Goal: Contribute content: Add original content to the website for others to see

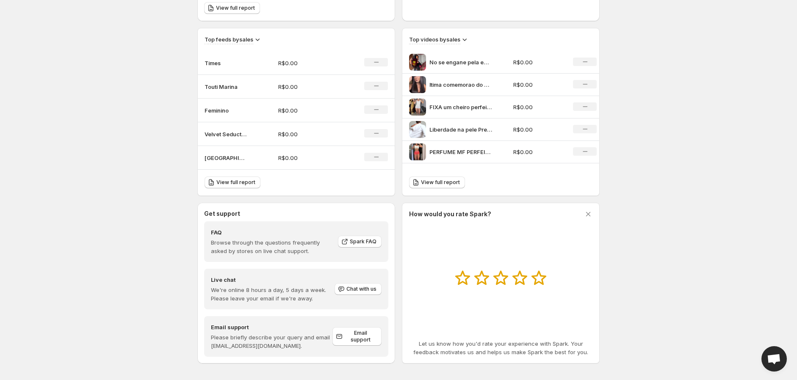
scroll to position [275, 0]
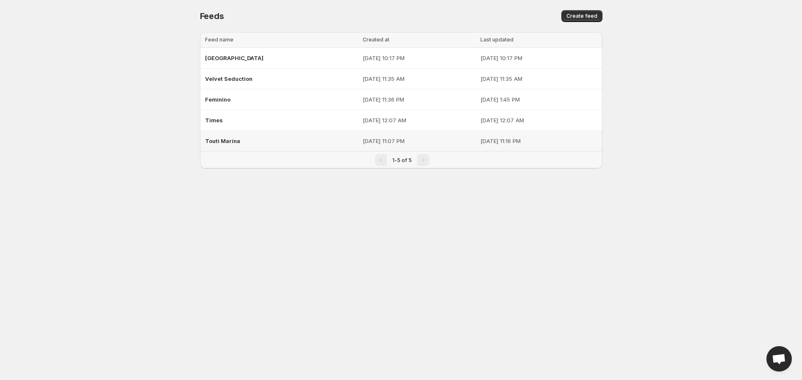
click at [249, 140] on div "Touti Marina" at bounding box center [281, 140] width 152 height 15
click at [230, 77] on span "Velvet Seduction" at bounding box center [228, 78] width 47 height 7
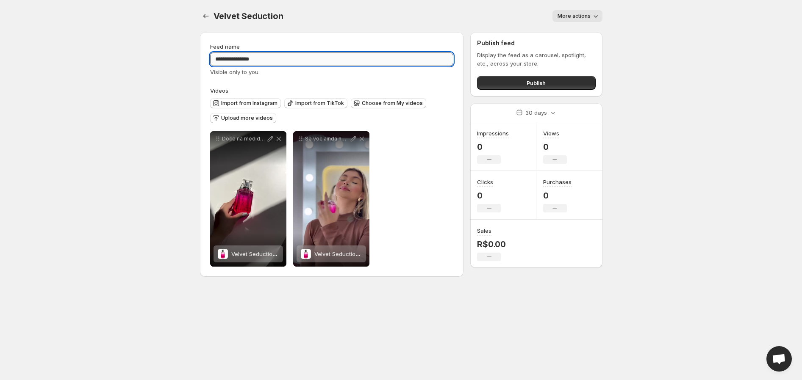
drag, startPoint x: 269, startPoint y: 60, endPoint x: 211, endPoint y: 57, distance: 58.1
click at [211, 57] on input "**********" at bounding box center [332, 60] width 244 height 14
type input "*"
type input "**********"
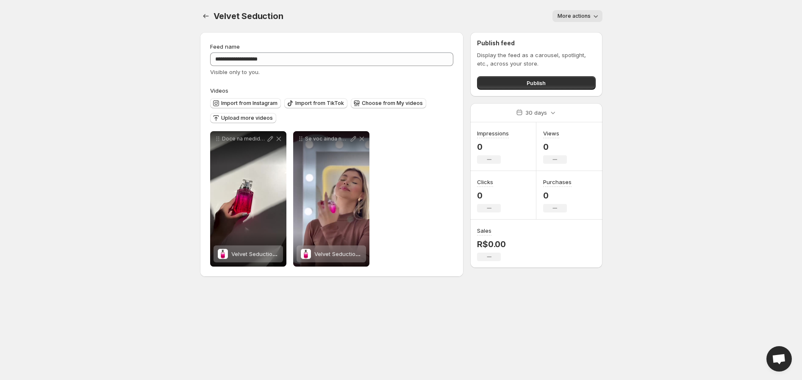
click at [747, 139] on body "**********" at bounding box center [401, 190] width 802 height 380
click at [620, 255] on body "**********" at bounding box center [401, 190] width 802 height 380
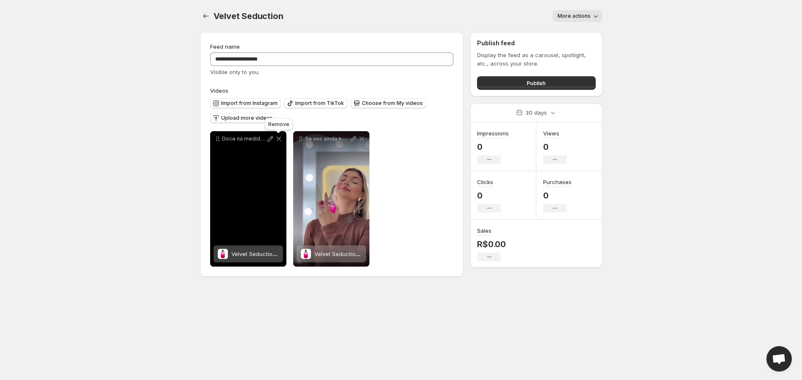
click at [278, 138] on icon at bounding box center [278, 139] width 8 height 8
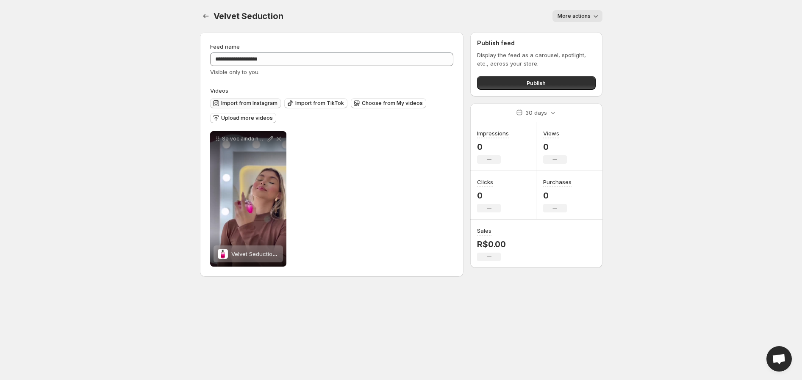
click at [247, 102] on span "Import from Instagram" at bounding box center [249, 103] width 56 height 7
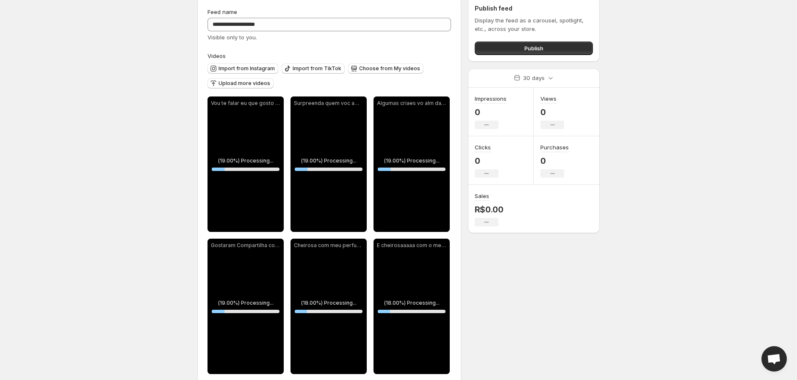
scroll to position [31, 0]
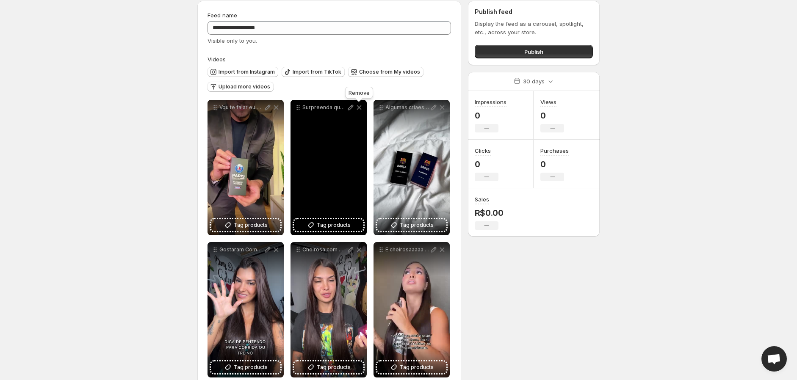
click at [358, 107] on icon at bounding box center [359, 107] width 5 height 5
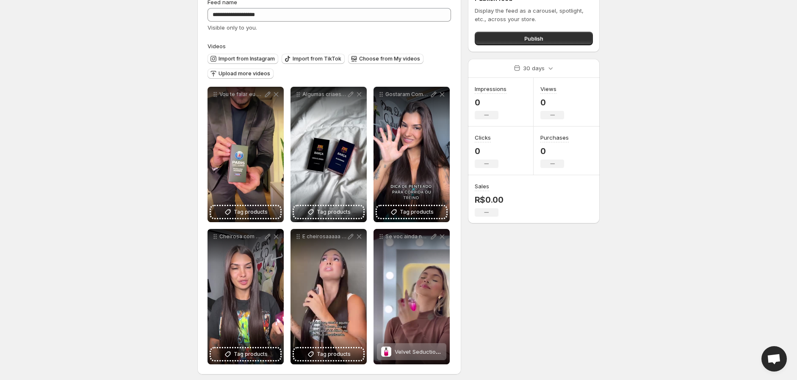
scroll to position [49, 0]
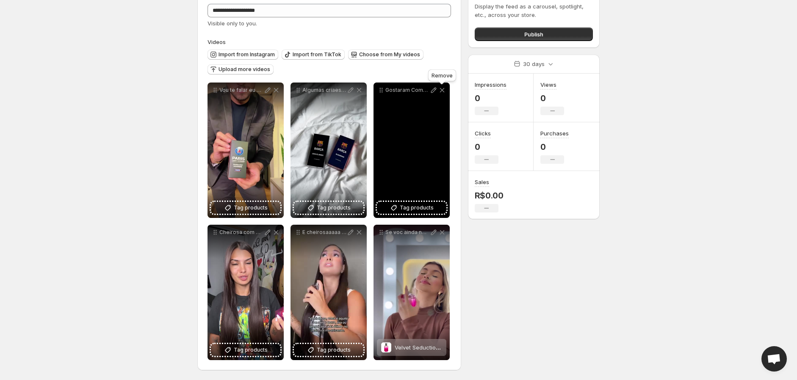
click at [442, 90] on icon at bounding box center [442, 90] width 5 height 5
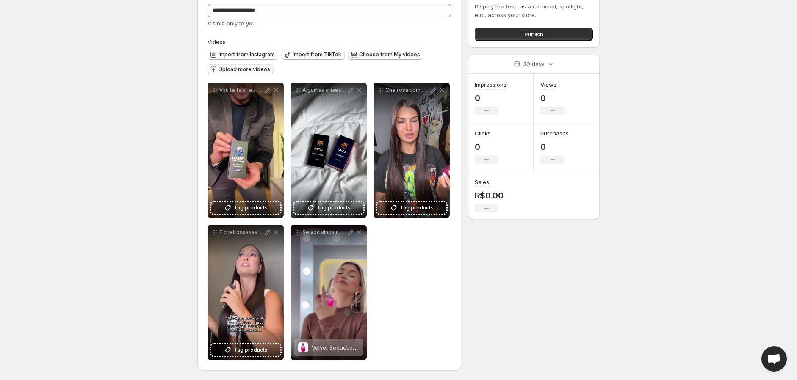
click at [249, 69] on span "Upload more videos" at bounding box center [245, 69] width 52 height 7
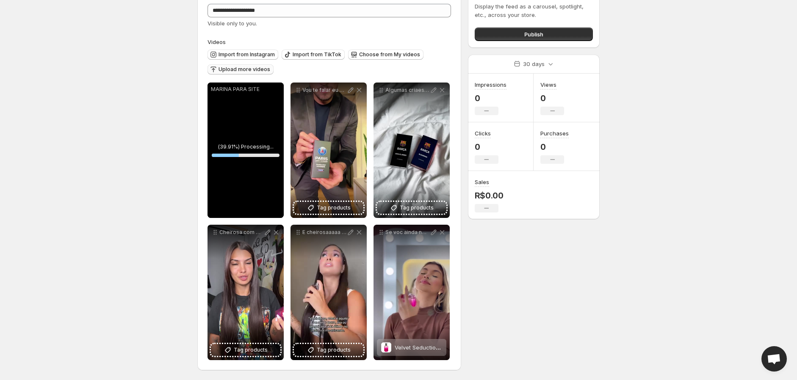
click at [245, 68] on span "Upload more videos" at bounding box center [245, 69] width 52 height 7
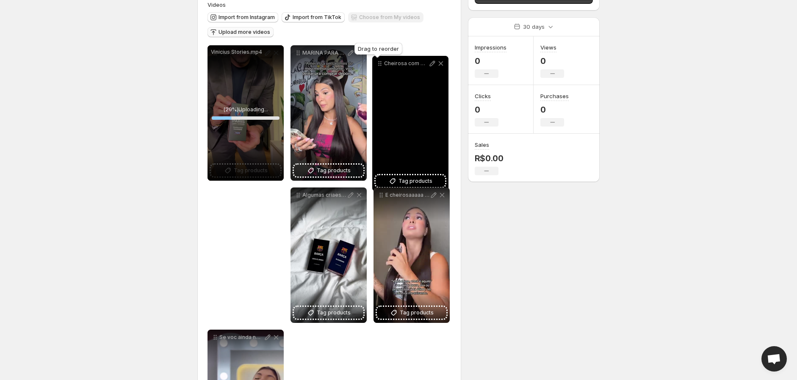
scroll to position [81, 0]
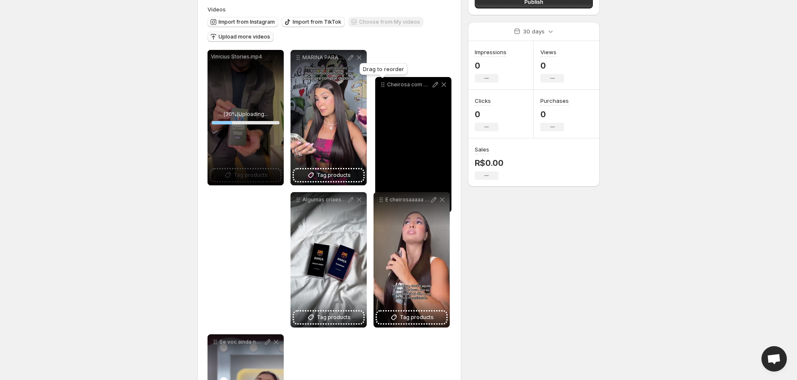
drag, startPoint x: 299, startPoint y: 140, endPoint x: 384, endPoint y: 86, distance: 100.6
click at [384, 86] on icon at bounding box center [383, 84] width 8 height 8
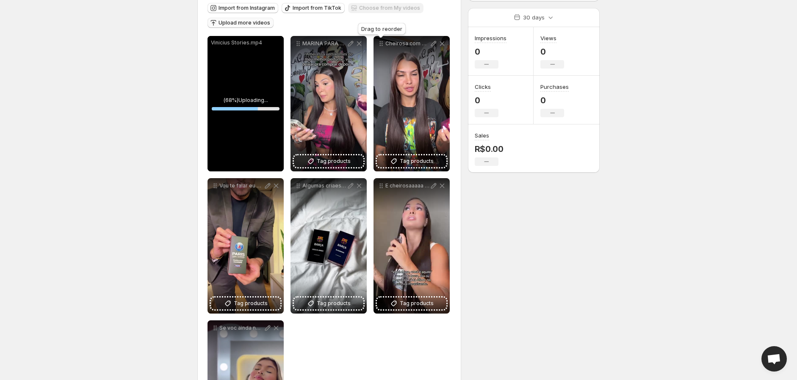
scroll to position [191, 0]
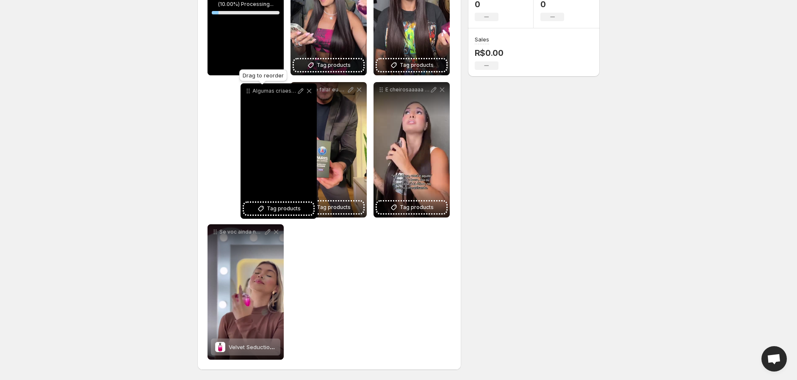
drag, startPoint x: 299, startPoint y: 90, endPoint x: 249, endPoint y: 91, distance: 50.0
click at [249, 91] on icon at bounding box center [249, 91] width 1 height 1
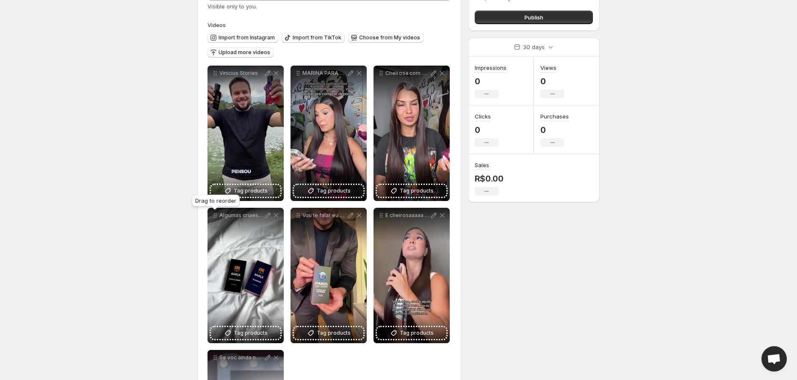
scroll to position [0, 0]
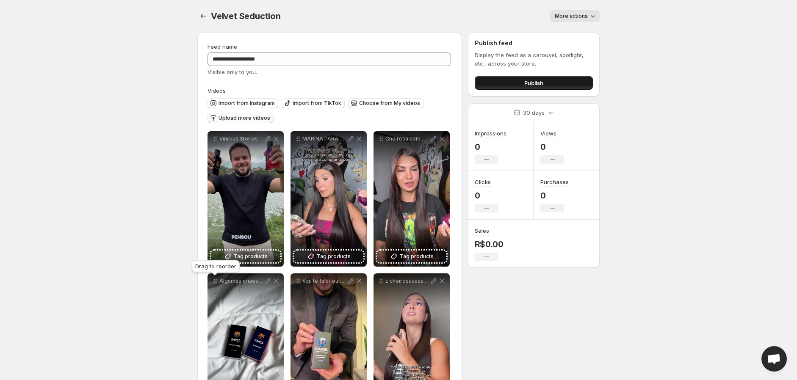
click at [524, 83] on span "Publish" at bounding box center [533, 83] width 19 height 8
click at [518, 83] on button "Publish" at bounding box center [534, 83] width 118 height 14
